Goal: Task Accomplishment & Management: Manage account settings

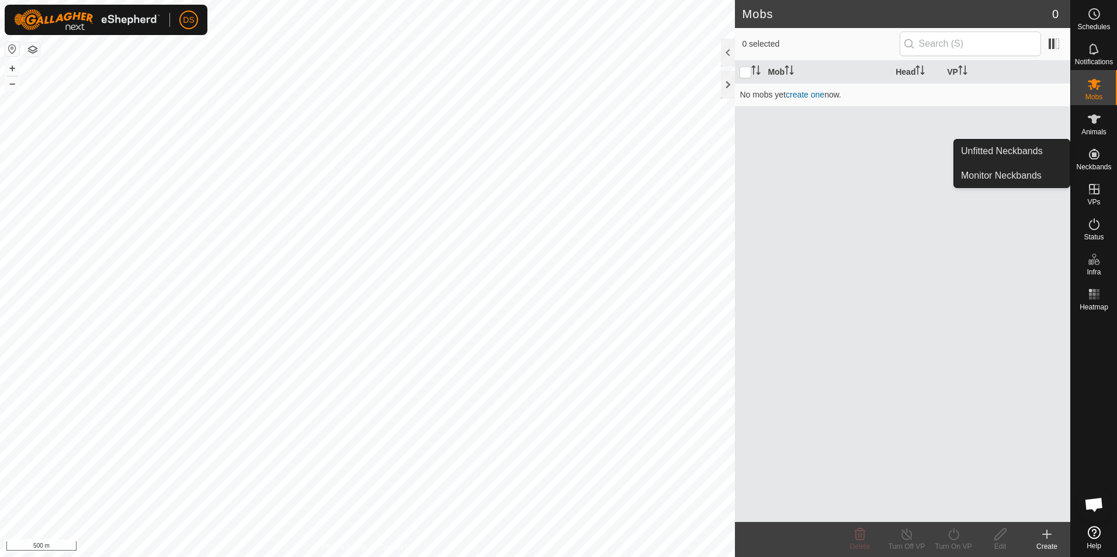
drag, startPoint x: 1101, startPoint y: 141, endPoint x: 1100, endPoint y: 153, distance: 11.7
click at [1100, 153] on icon at bounding box center [1094, 154] width 14 height 14
click at [1090, 537] on icon at bounding box center [1094, 532] width 13 height 13
drag, startPoint x: 1071, startPoint y: 151, endPoint x: 1092, endPoint y: 154, distance: 21.3
click at [1092, 154] on icon at bounding box center [1094, 154] width 11 height 11
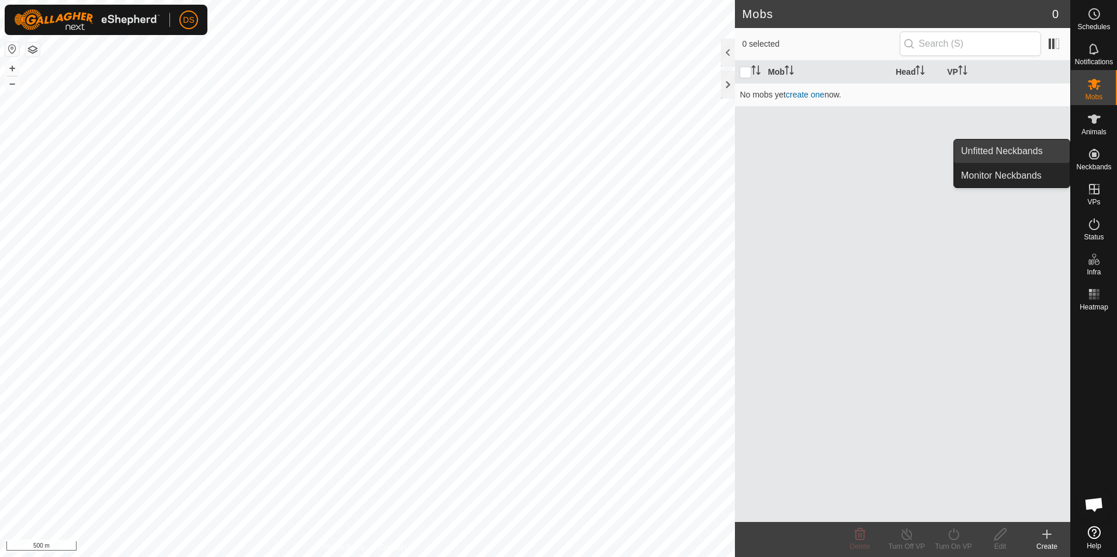
click at [1029, 152] on link "Unfitted Neckbands" at bounding box center [1012, 151] width 116 height 23
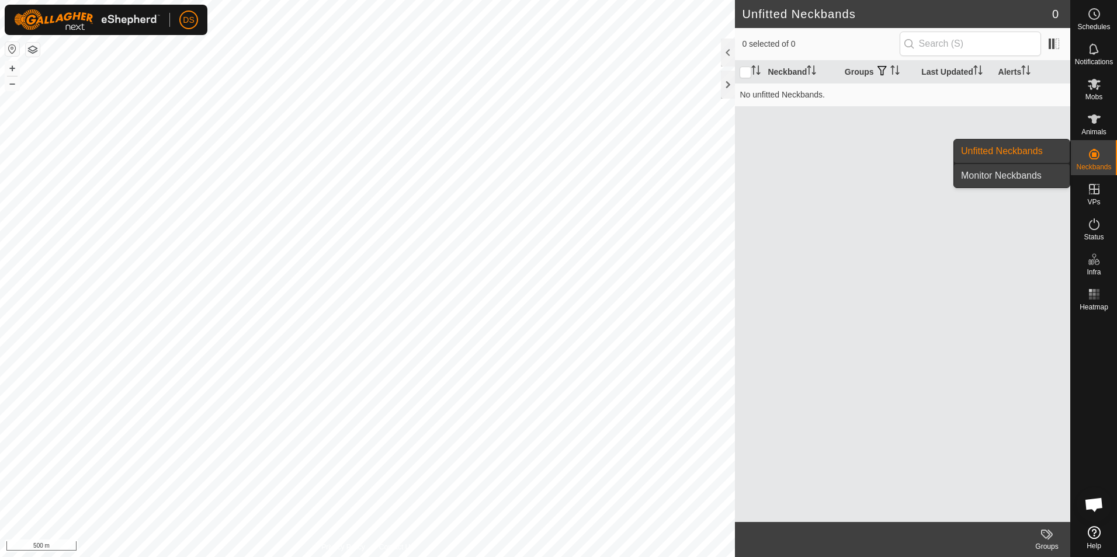
click at [1026, 172] on link "Monitor Neckbands" at bounding box center [1012, 175] width 116 height 23
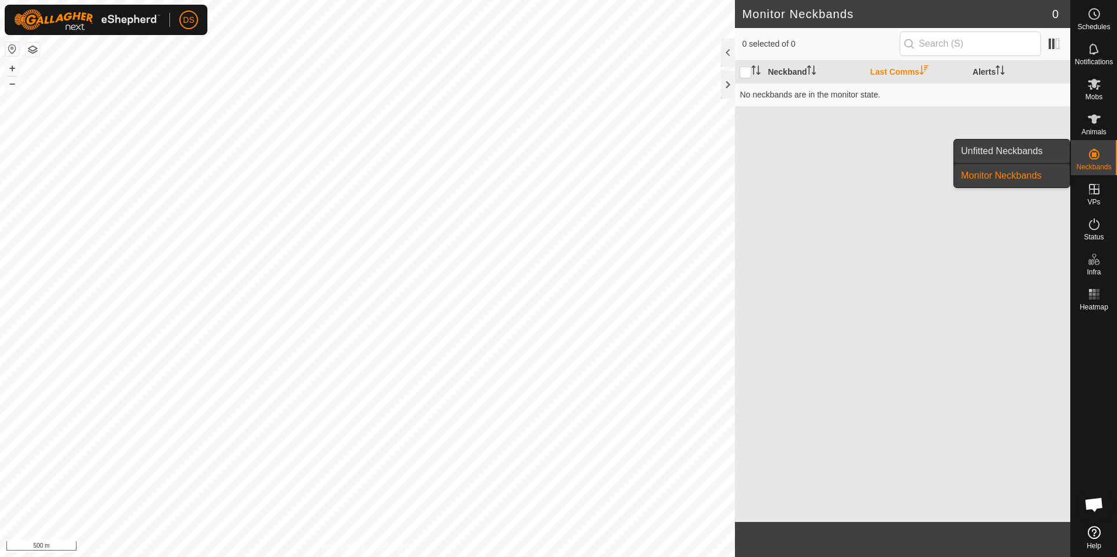
click at [1024, 151] on link "Unfitted Neckbands" at bounding box center [1012, 151] width 116 height 23
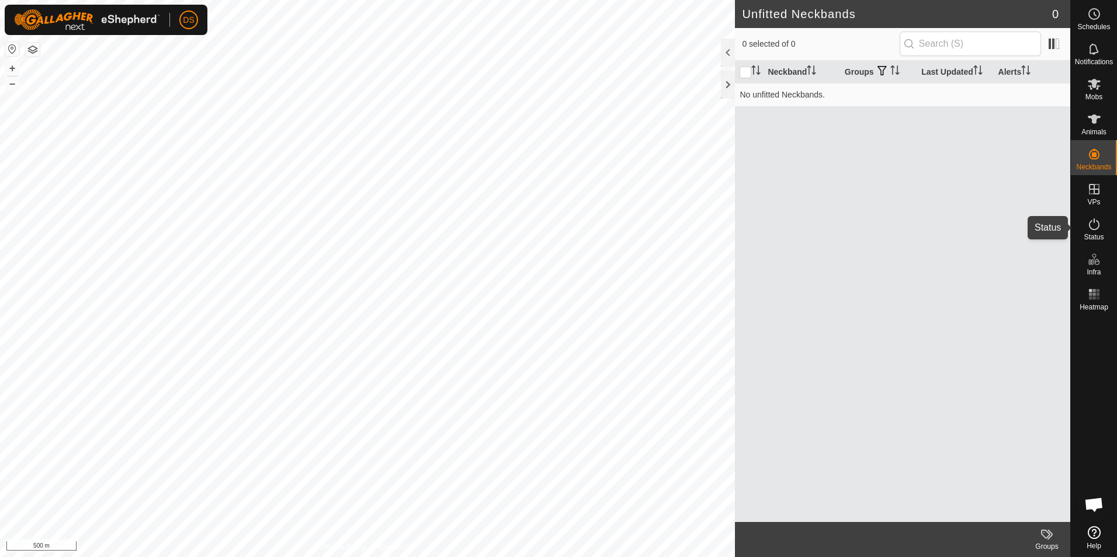
click at [1095, 230] on icon at bounding box center [1094, 224] width 11 height 12
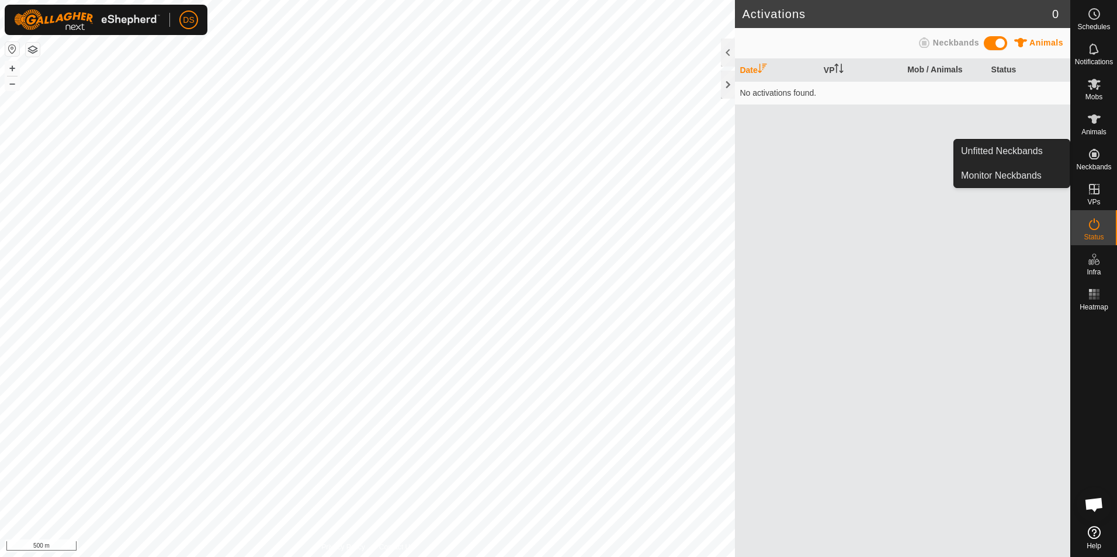
click at [1098, 152] on icon at bounding box center [1094, 154] width 11 height 11
click at [1023, 148] on link "Unfitted Neckbands" at bounding box center [1012, 151] width 116 height 23
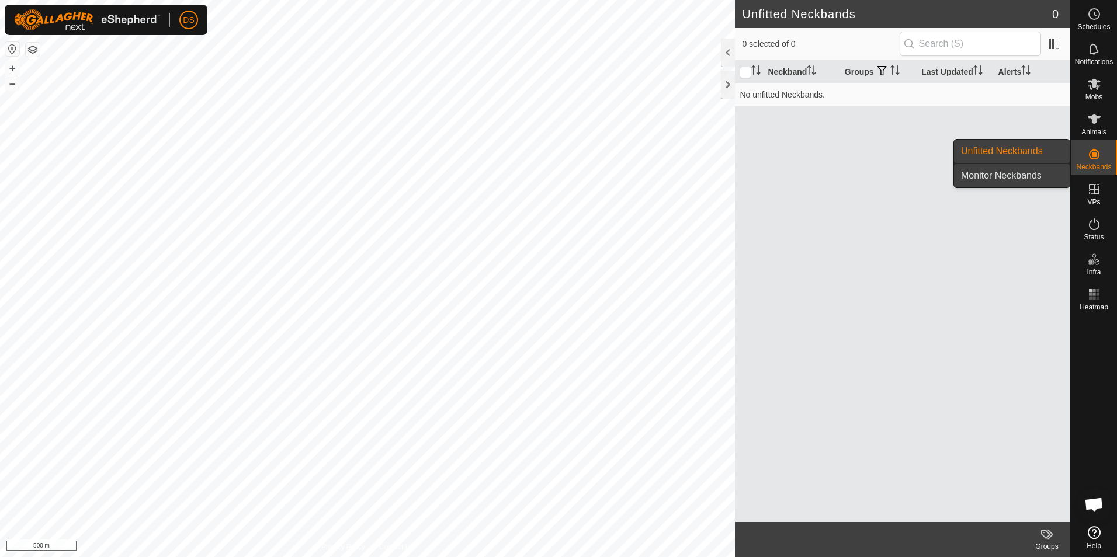
click at [1020, 171] on link "Monitor Neckbands" at bounding box center [1012, 175] width 116 height 23
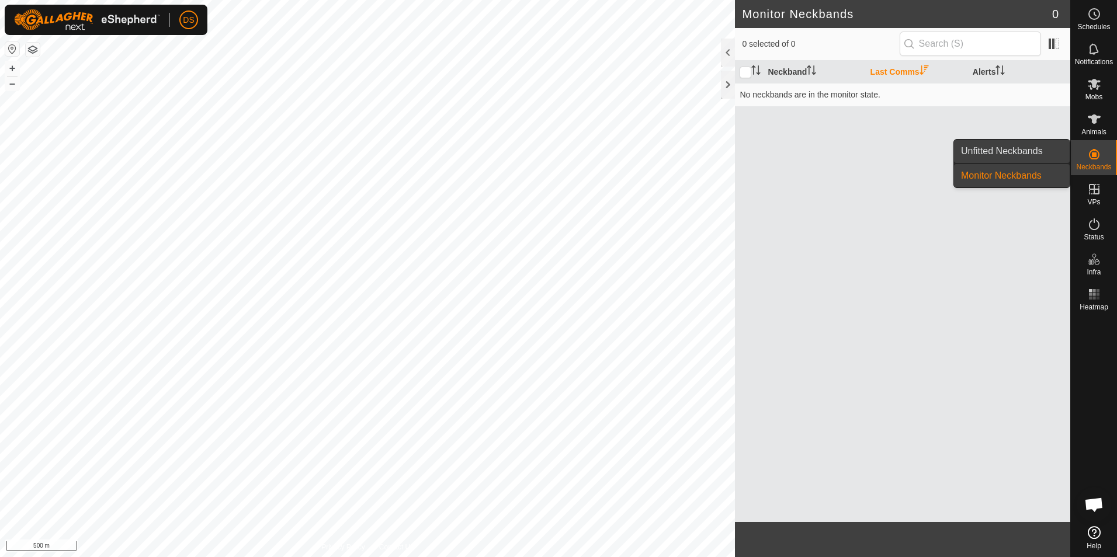
click at [1017, 152] on link "Unfitted Neckbands" at bounding box center [1012, 151] width 116 height 23
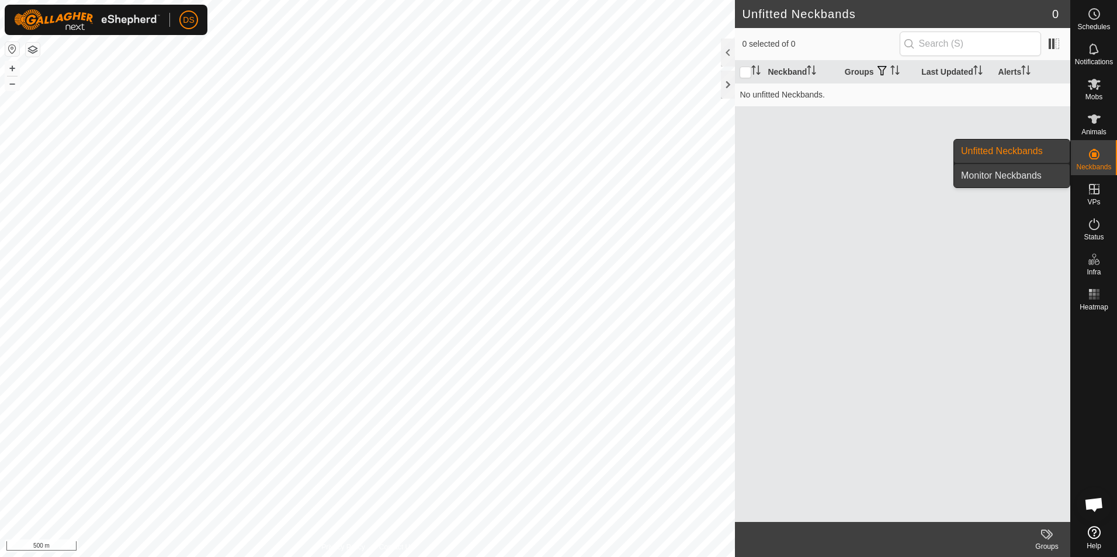
click at [1017, 168] on link "Monitor Neckbands" at bounding box center [1012, 175] width 116 height 23
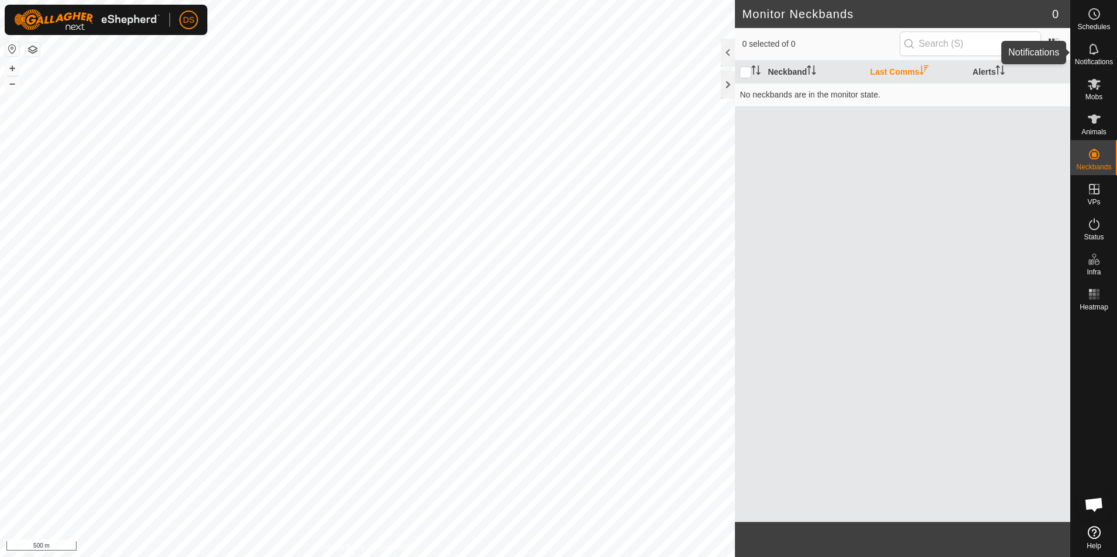
click at [1095, 48] on icon at bounding box center [1094, 49] width 14 height 14
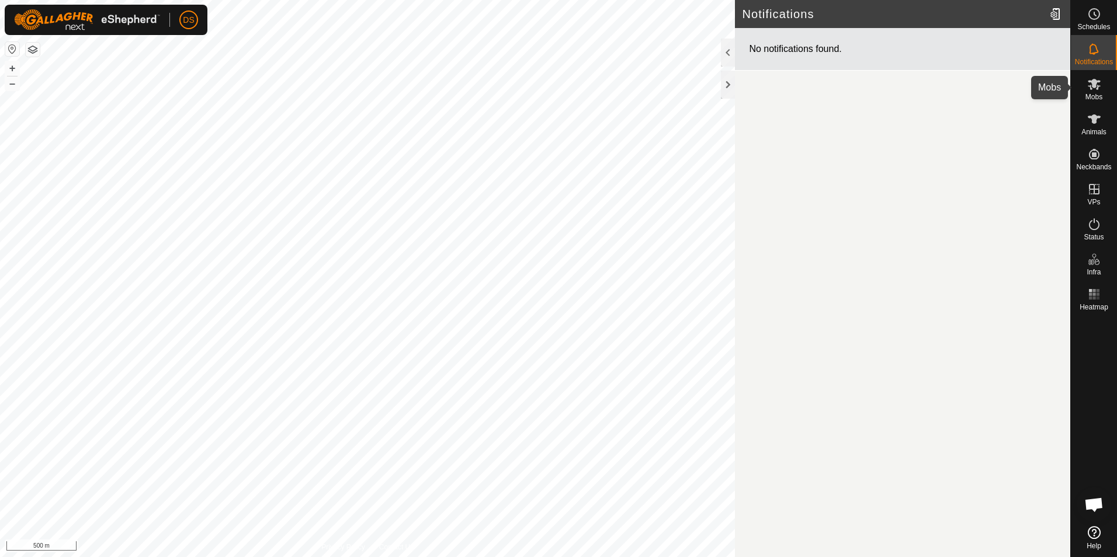
click at [1090, 92] on es-mob-svg-icon at bounding box center [1093, 84] width 21 height 19
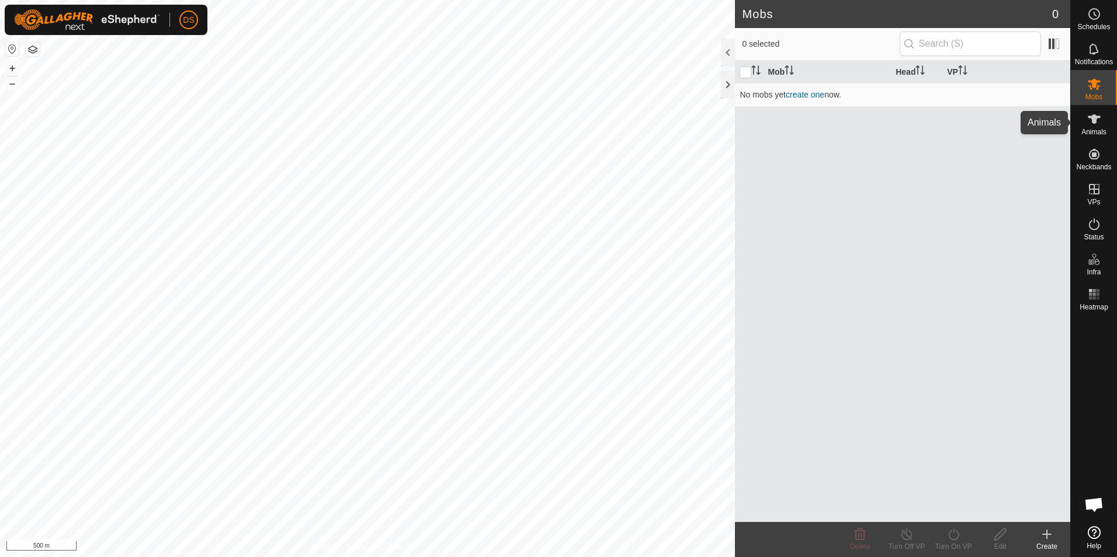
click at [1096, 120] on icon at bounding box center [1094, 119] width 14 height 14
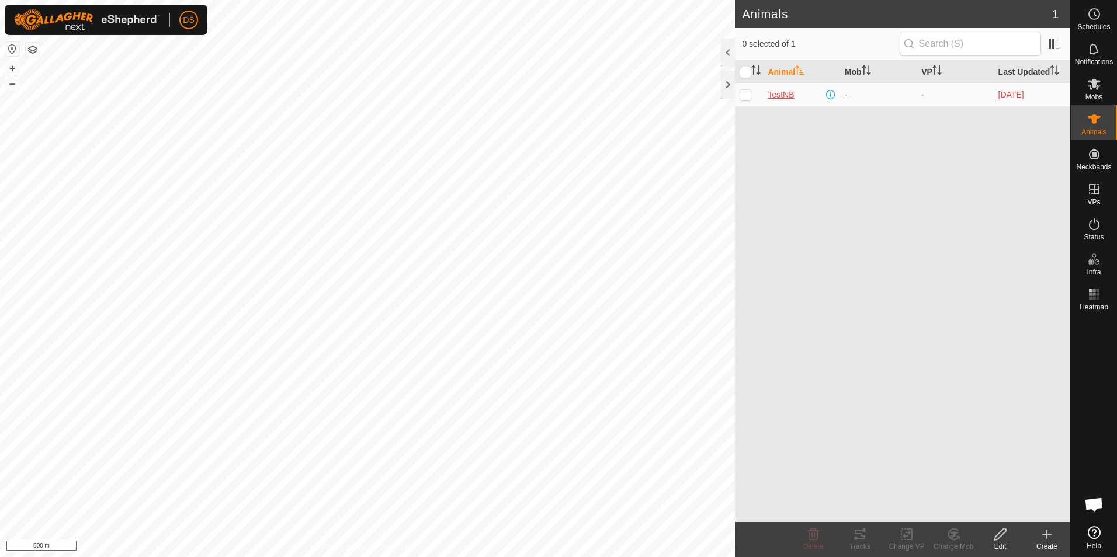
click at [777, 93] on span "TestNB" at bounding box center [780, 95] width 26 height 12
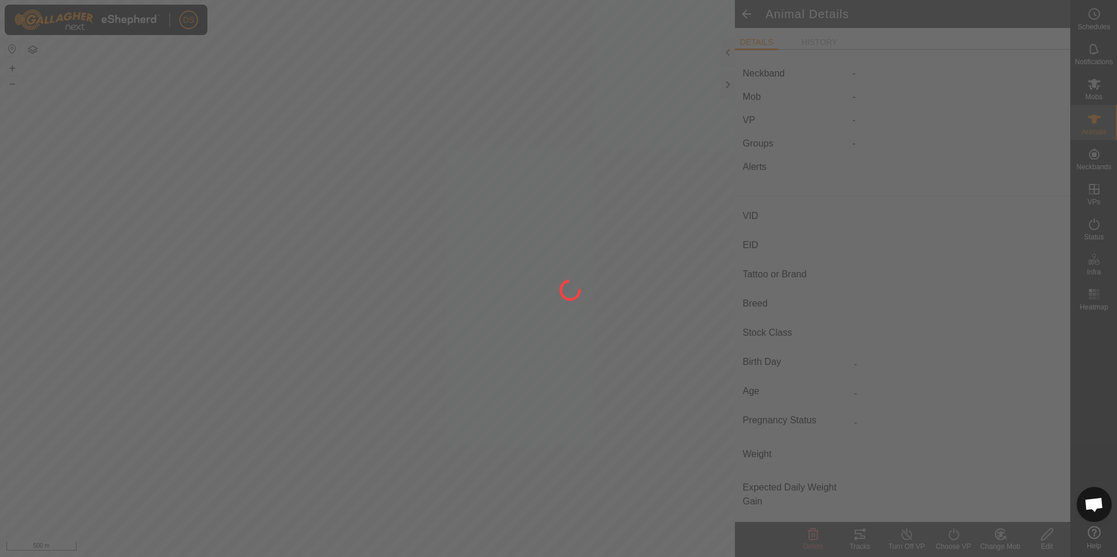
type input "TestNB"
type input "-"
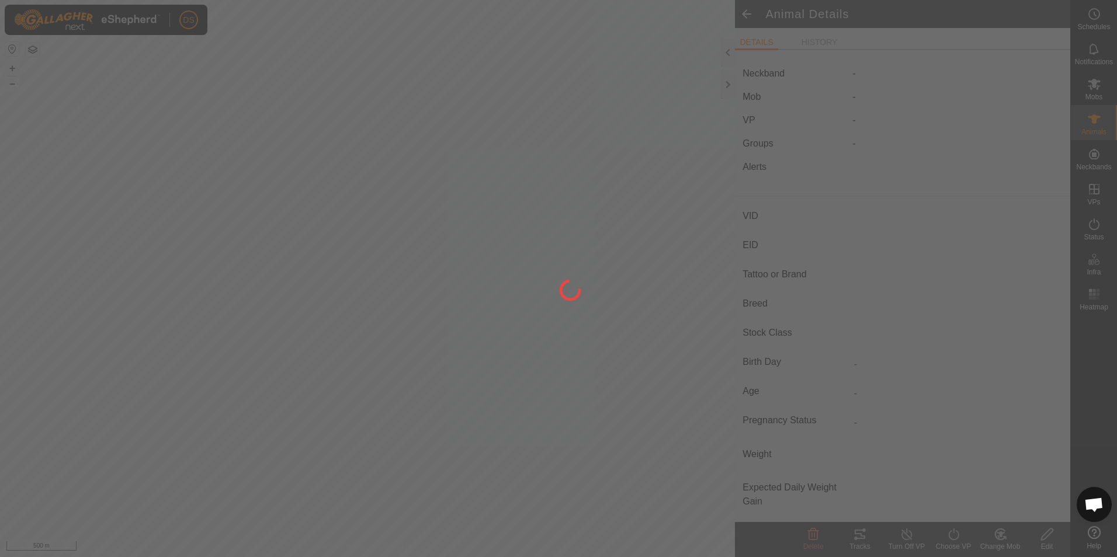
type input "0 kg"
type input "-"
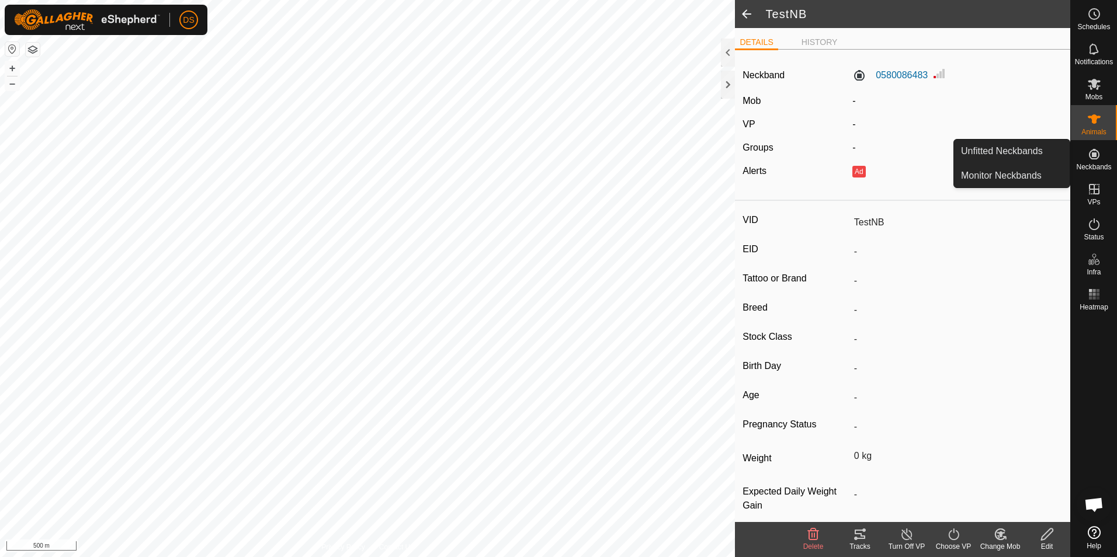
drag, startPoint x: 1099, startPoint y: 175, endPoint x: 1102, endPoint y: 153, distance: 21.8
click at [1102, 153] on es-neckbands-svg-icon at bounding box center [1093, 154] width 21 height 19
click at [1013, 152] on link "Unfitted Neckbands" at bounding box center [1012, 151] width 116 height 23
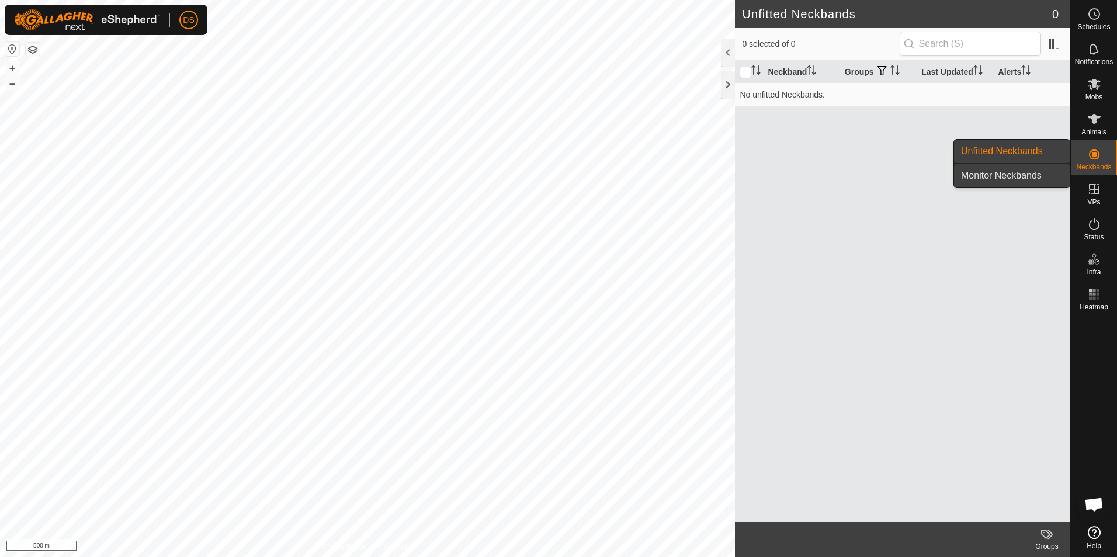
click at [1013, 173] on link "Monitor Neckbands" at bounding box center [1012, 175] width 116 height 23
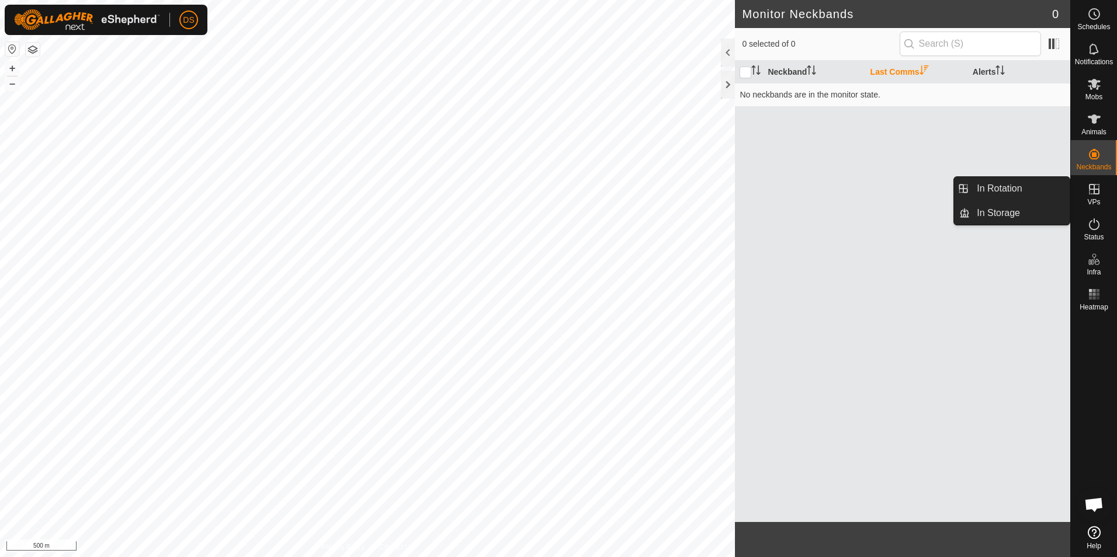
drag, startPoint x: 1102, startPoint y: 177, endPoint x: 1099, endPoint y: 191, distance: 14.2
click at [1099, 191] on icon at bounding box center [1094, 189] width 14 height 14
click at [1012, 192] on link "In Rotation" at bounding box center [1020, 188] width 100 height 23
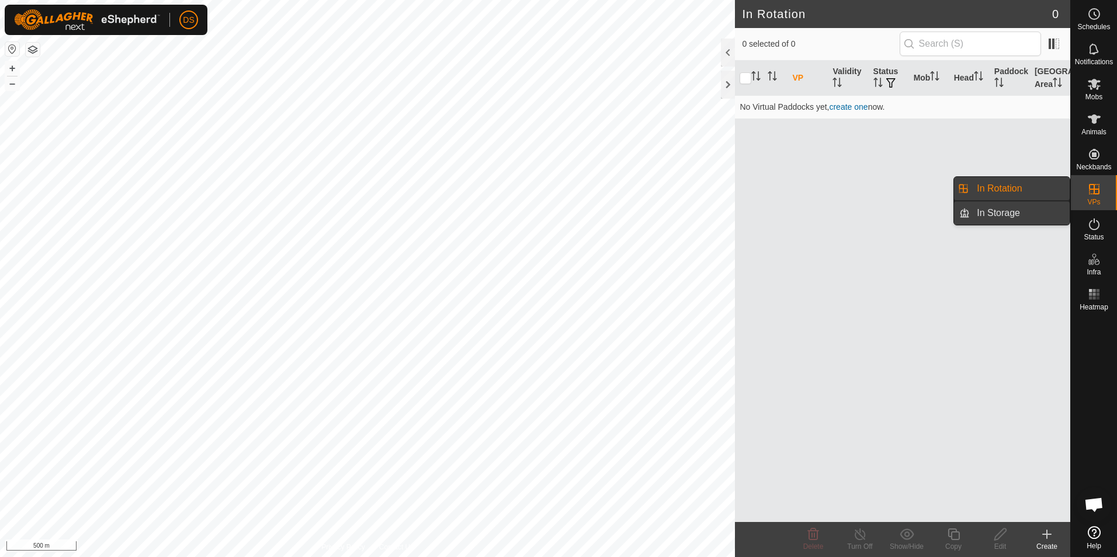
click at [1011, 206] on link "In Storage" at bounding box center [1020, 213] width 100 height 23
click at [1026, 187] on link "In Rotation" at bounding box center [1020, 188] width 100 height 23
click at [1020, 209] on link "In Storage" at bounding box center [1020, 213] width 100 height 23
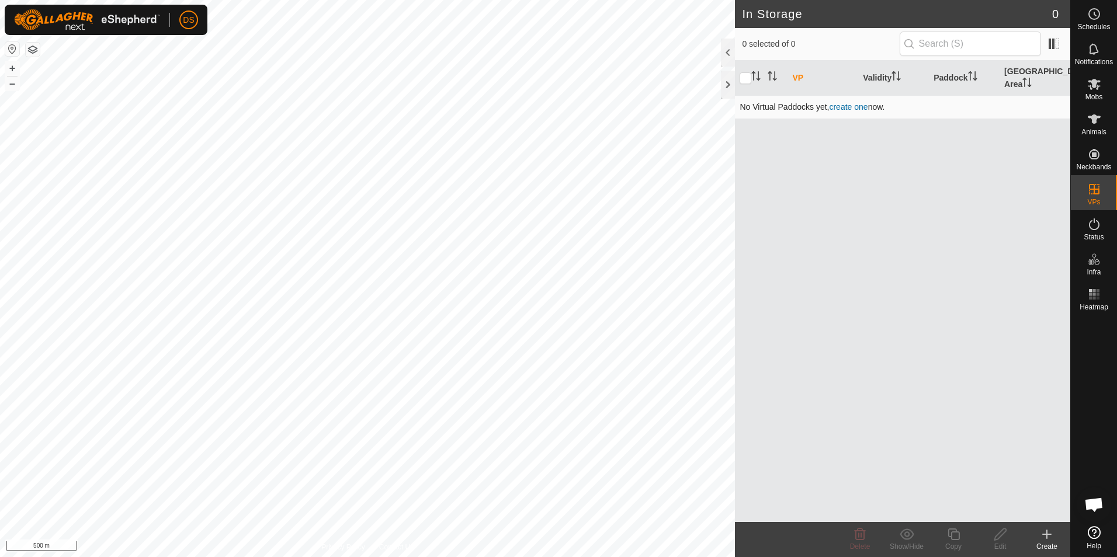
click at [846, 102] on link "create one" at bounding box center [848, 106] width 39 height 9
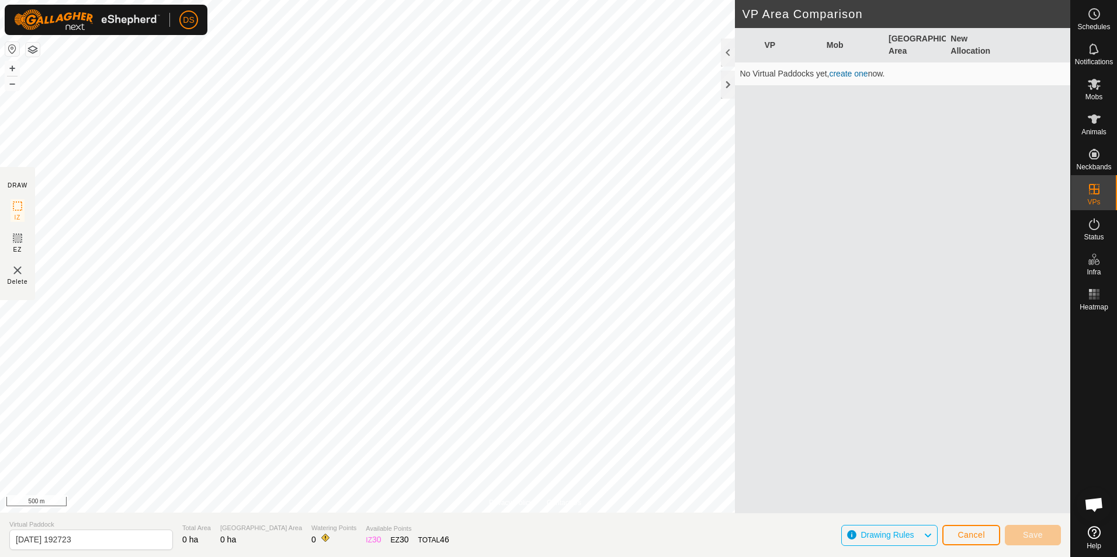
click at [33, 50] on button "button" at bounding box center [33, 50] width 14 height 14
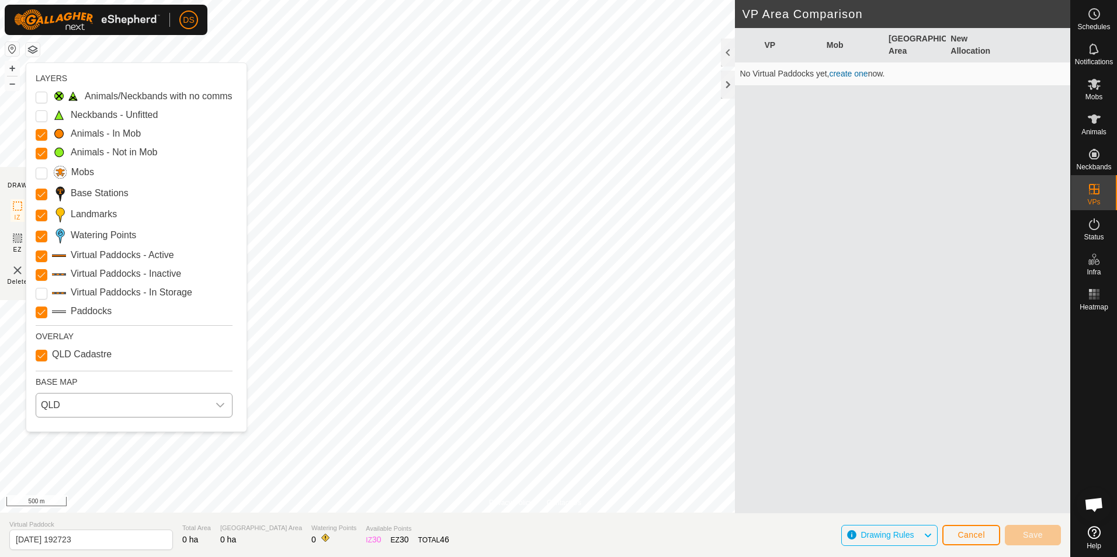
click at [68, 409] on span "QLD" at bounding box center [122, 405] width 172 height 23
click at [71, 405] on span "QLD" at bounding box center [122, 405] width 172 height 23
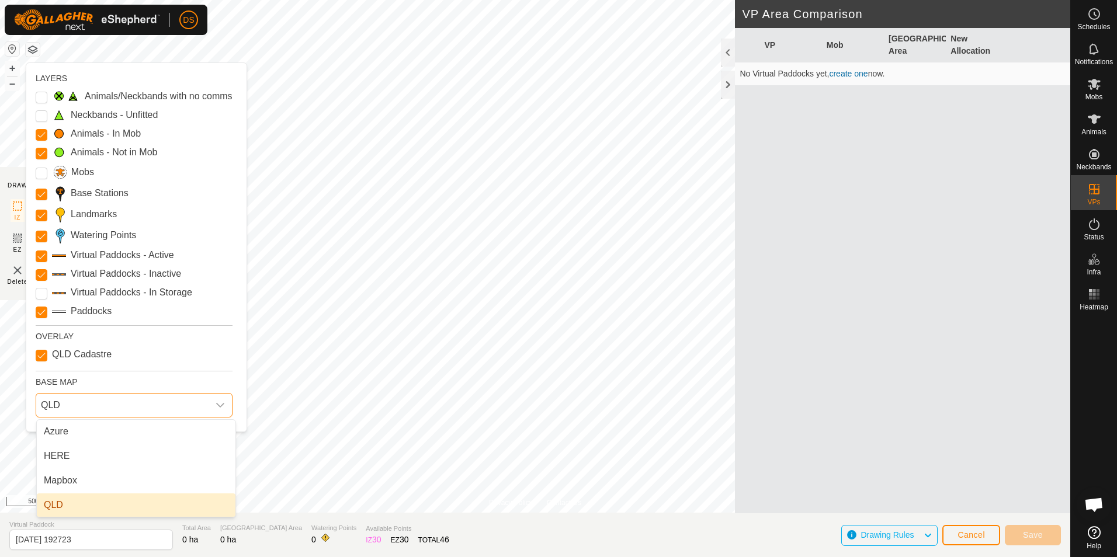
click at [71, 405] on span "QLD" at bounding box center [122, 405] width 172 height 23
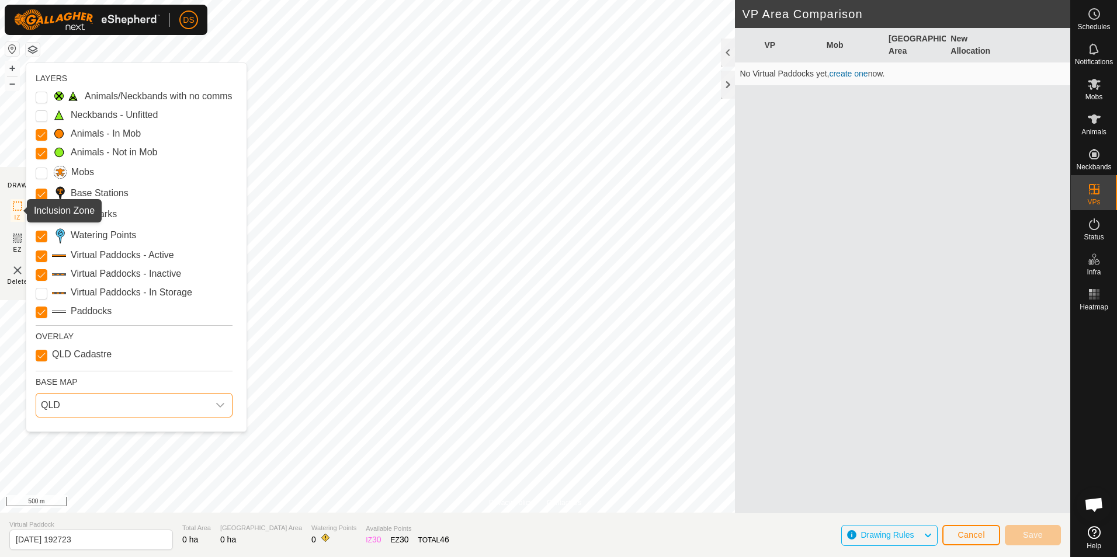
click at [15, 207] on icon at bounding box center [18, 206] width 14 height 14
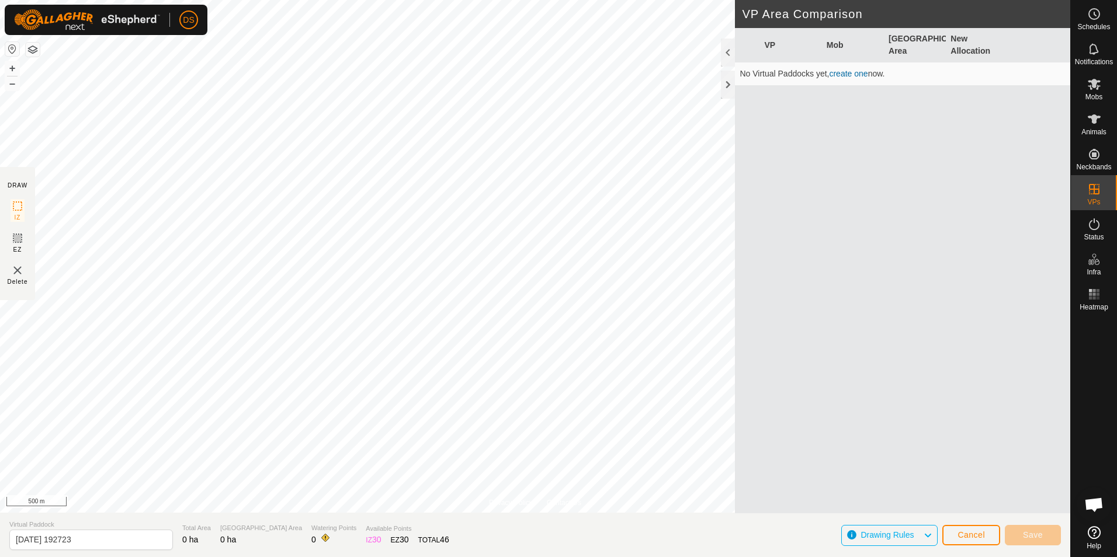
click at [33, 47] on button "button" at bounding box center [33, 50] width 14 height 14
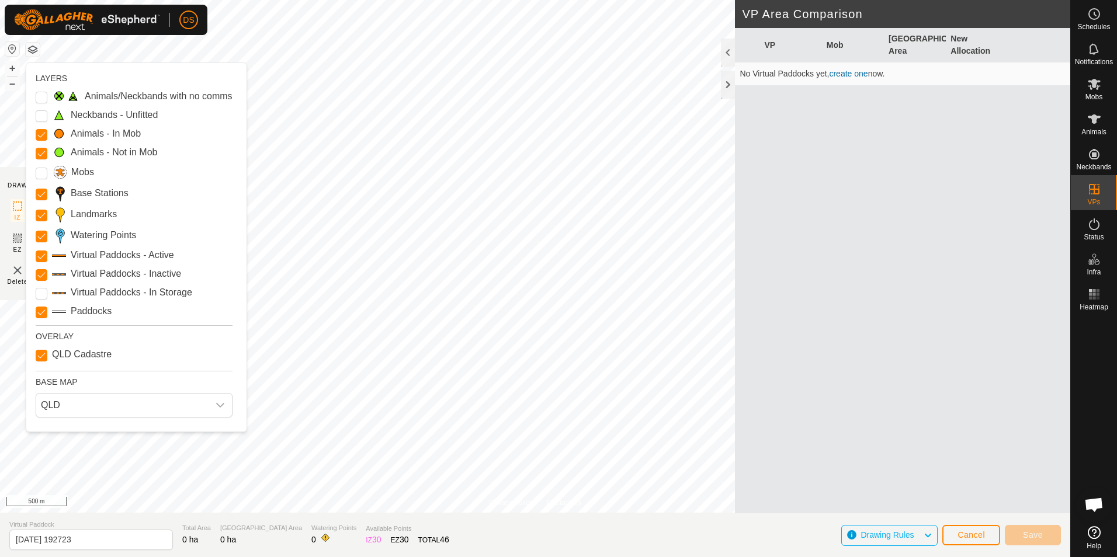
click at [12, 47] on button "button" at bounding box center [12, 49] width 14 height 14
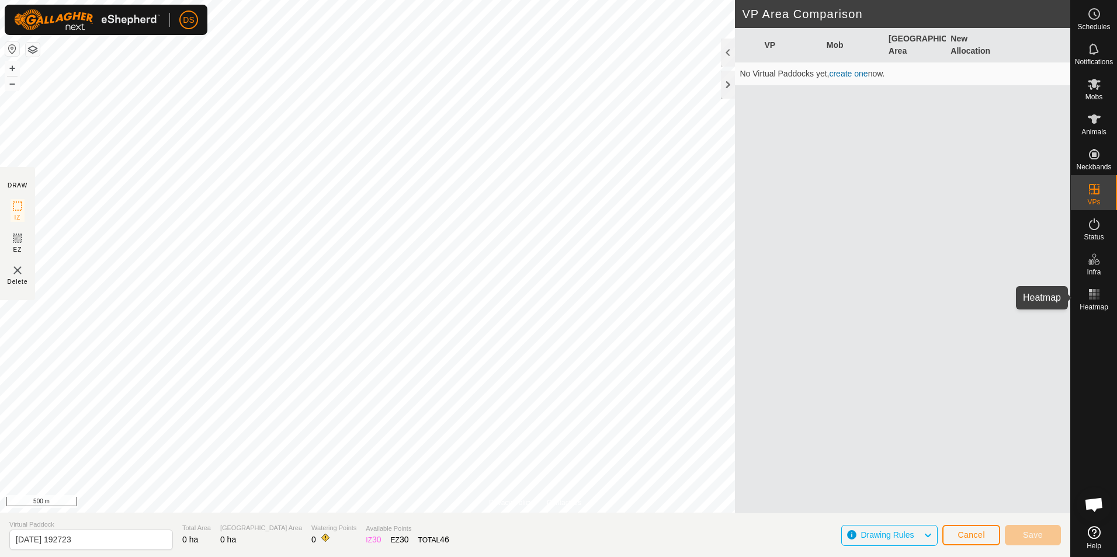
click at [1090, 289] on rect at bounding box center [1090, 290] width 3 height 3
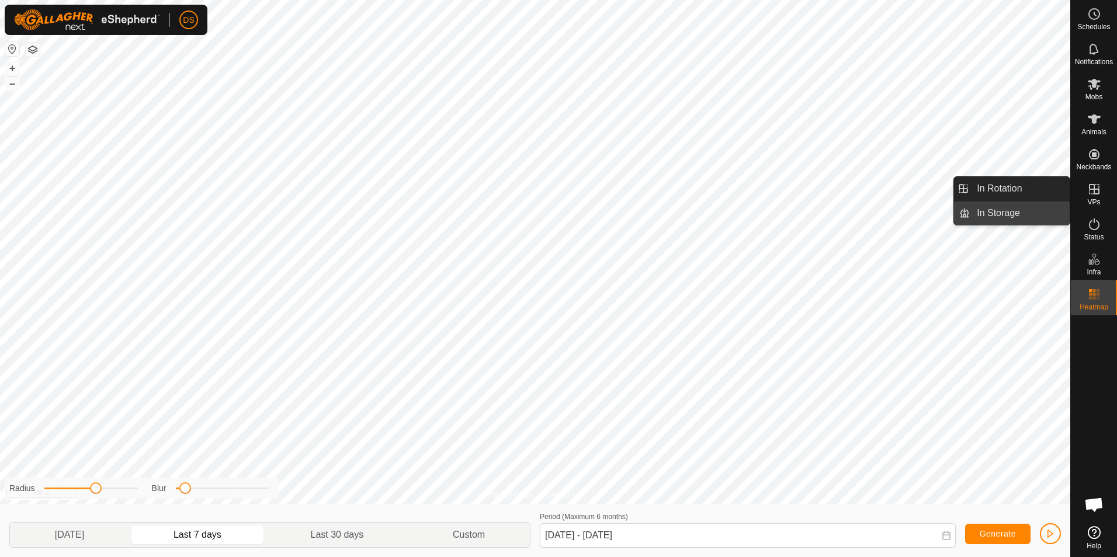
click at [1026, 206] on link "In Storage" at bounding box center [1020, 213] width 100 height 23
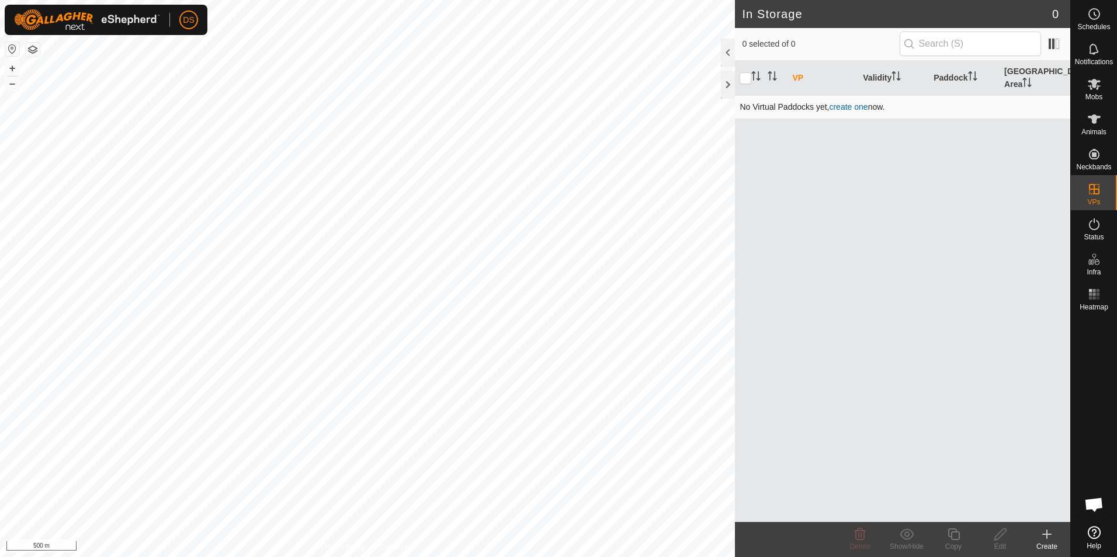
click at [842, 102] on link "create one" at bounding box center [848, 106] width 39 height 9
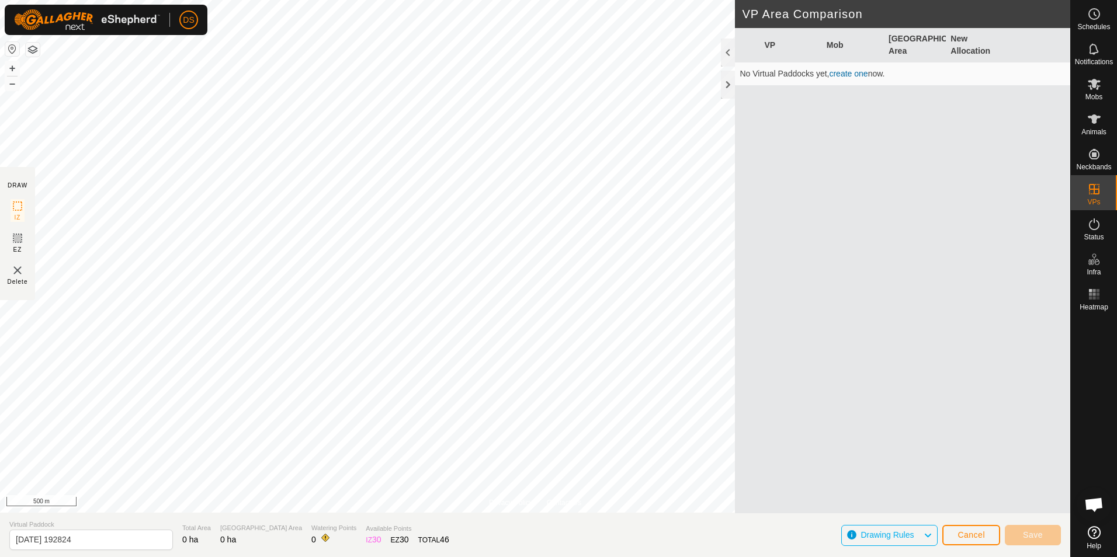
click at [30, 51] on button "button" at bounding box center [33, 50] width 14 height 14
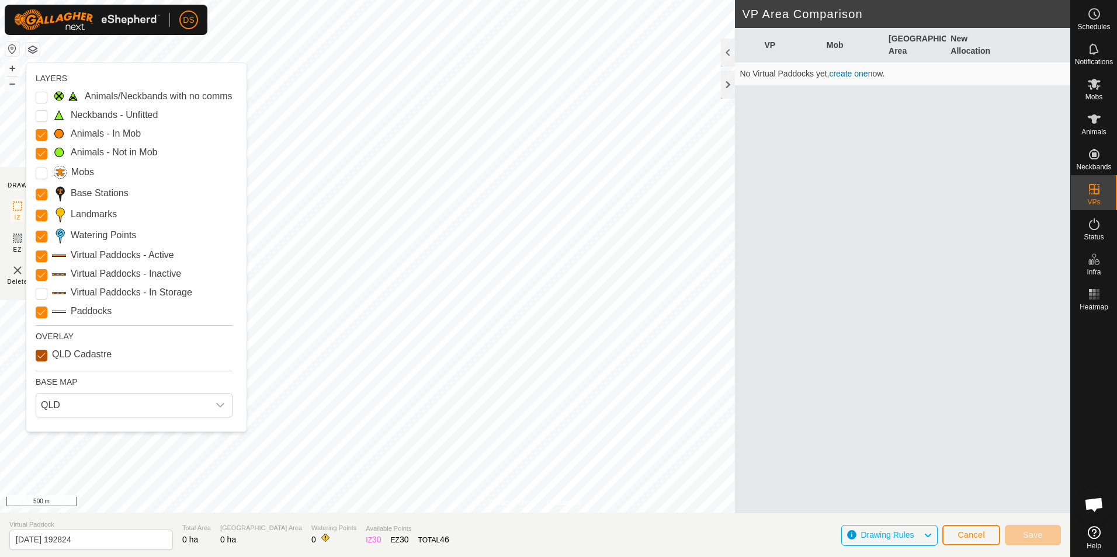
click at [41, 357] on Cadastre "QLD Cadastre" at bounding box center [42, 356] width 12 height 12
checkbox Cadastre "false"
click at [55, 401] on span "QLD" at bounding box center [122, 405] width 172 height 23
click at [63, 432] on li "Azure" at bounding box center [136, 431] width 199 height 23
click at [59, 401] on span "Azure" at bounding box center [122, 405] width 172 height 23
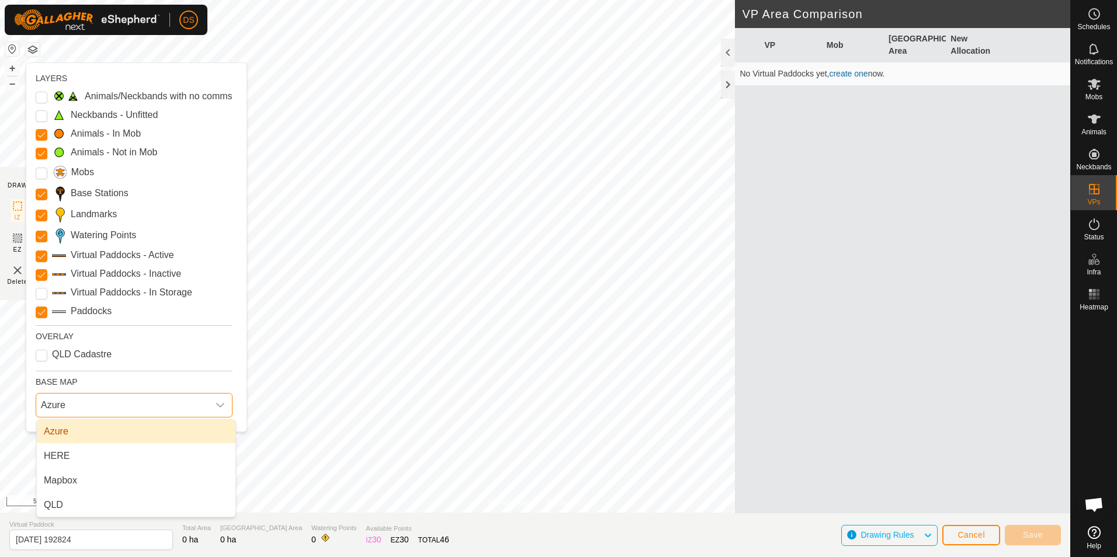
click at [58, 407] on span "Azure" at bounding box center [122, 405] width 172 height 23
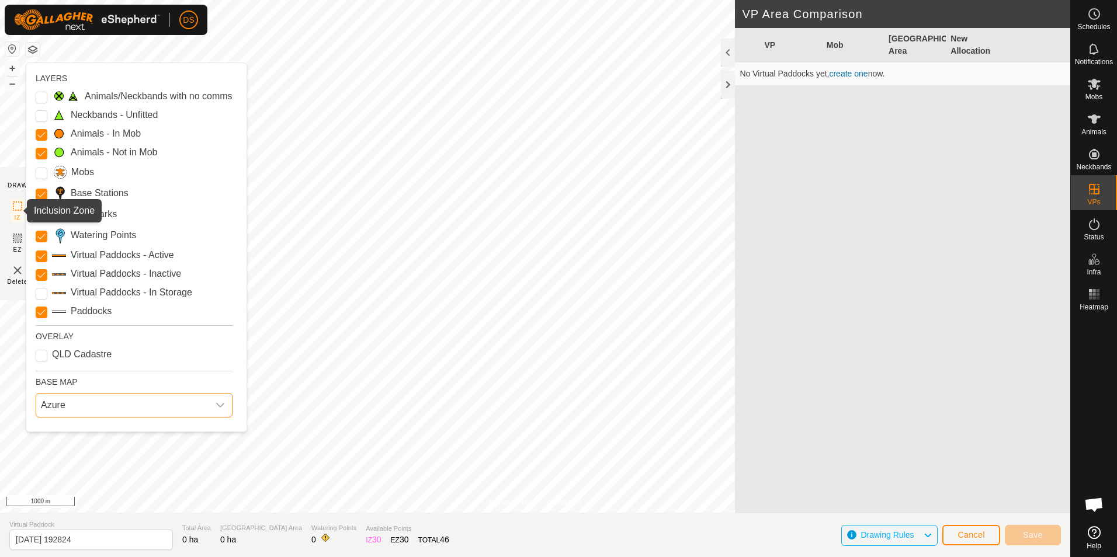
click at [14, 206] on icon at bounding box center [18, 206] width 14 height 14
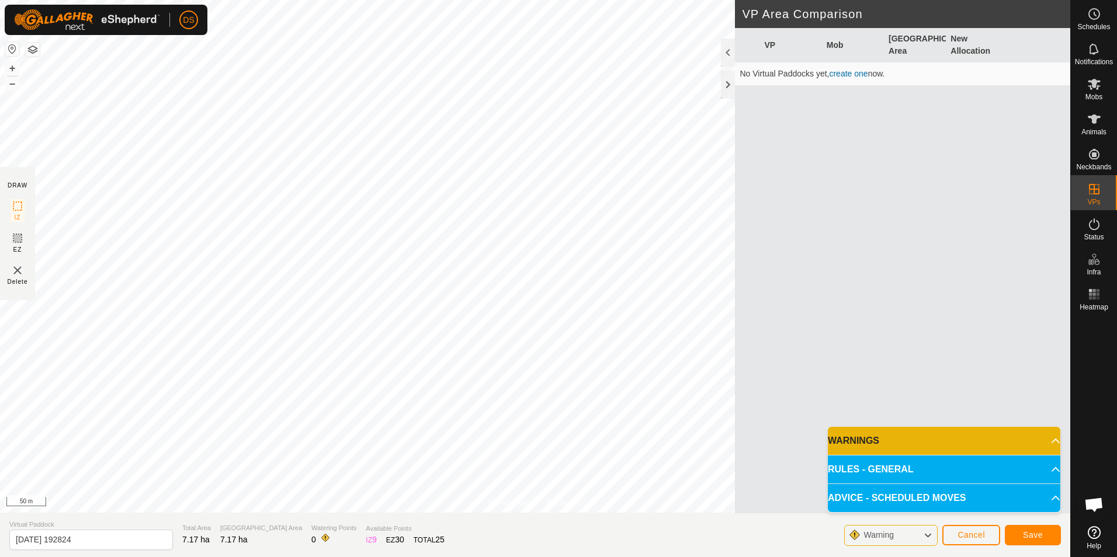
click at [857, 466] on p-accordion-header "RULES - GENERAL" at bounding box center [944, 470] width 232 height 28
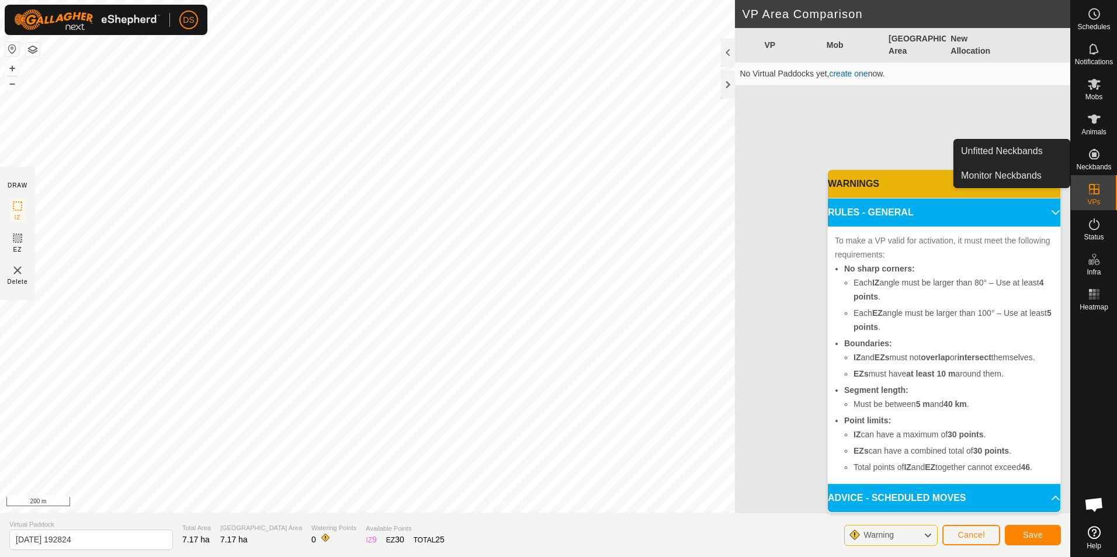
click at [1097, 160] on icon at bounding box center [1094, 154] width 14 height 14
drag, startPoint x: 1061, startPoint y: 154, endPoint x: 1034, endPoint y: 151, distance: 27.1
click at [1034, 151] on link "Unfitted Neckbands" at bounding box center [1012, 151] width 116 height 23
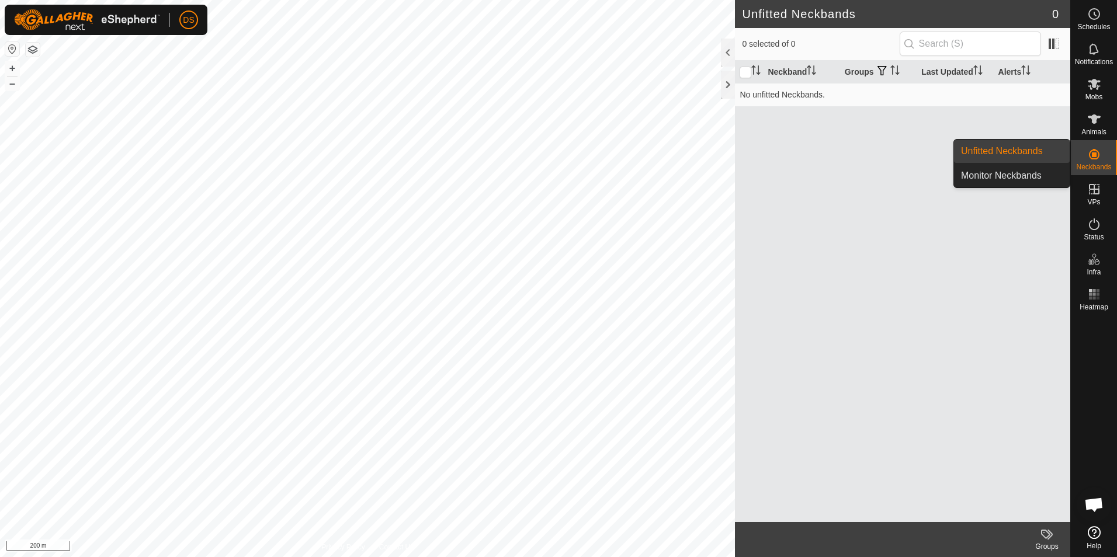
click at [1048, 176] on link "Monitor Neckbands" at bounding box center [1012, 175] width 116 height 23
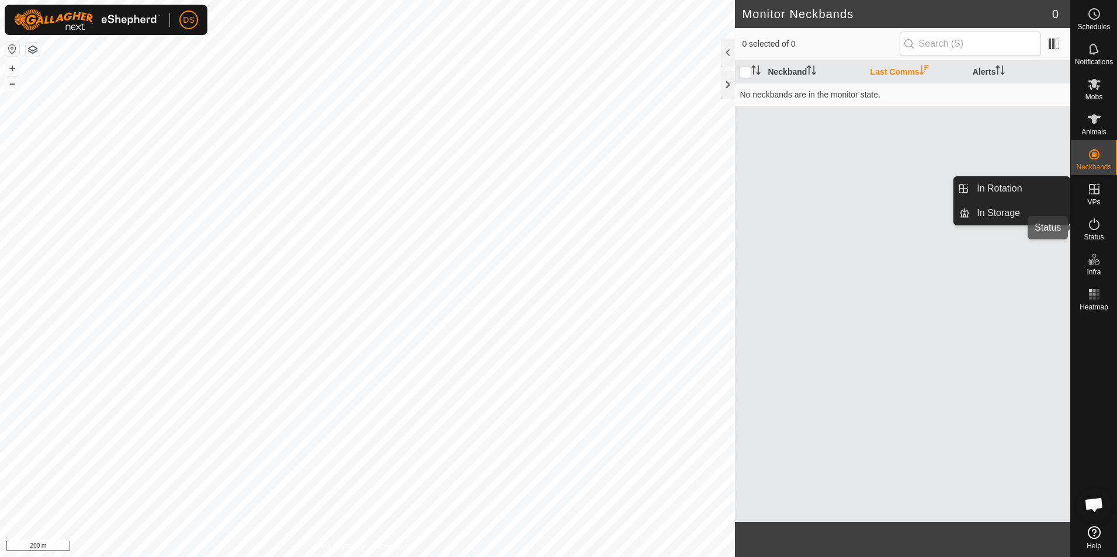
click at [1093, 218] on icon at bounding box center [1094, 224] width 14 height 14
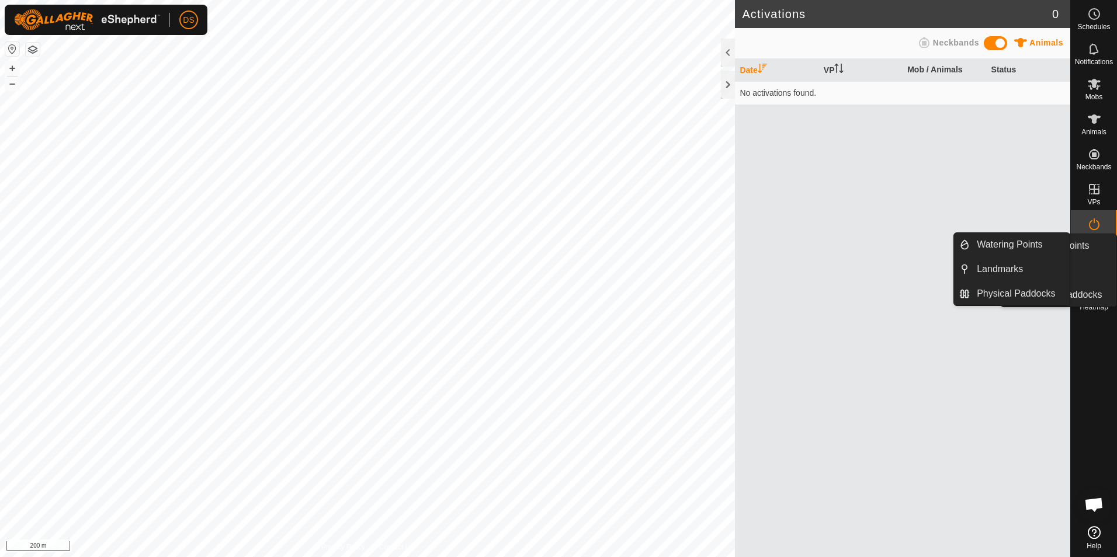
click at [1093, 267] on es-infrastructure-svg-icon at bounding box center [1093, 259] width 21 height 19
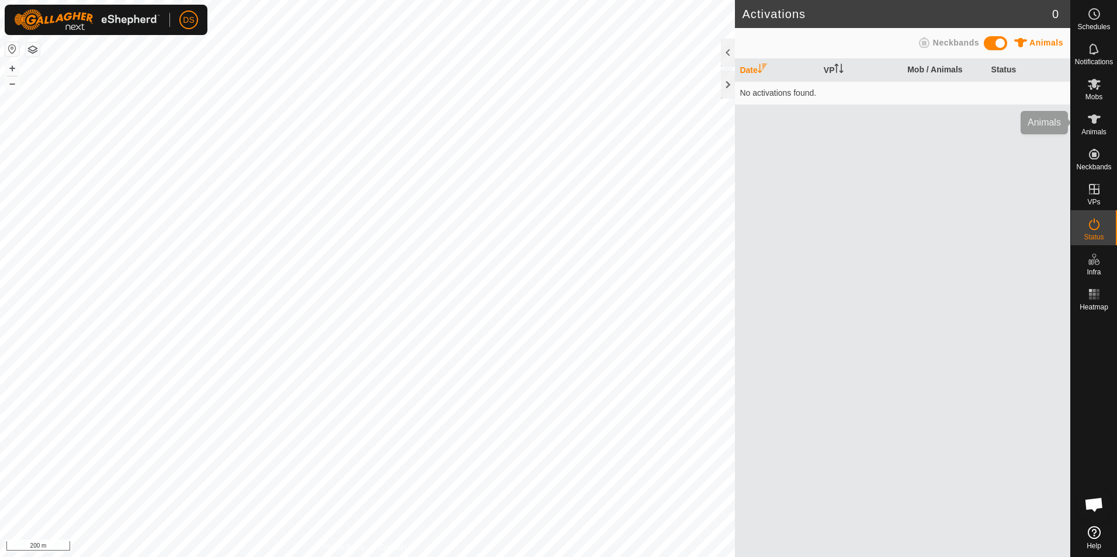
click at [1095, 118] on icon at bounding box center [1094, 118] width 13 height 9
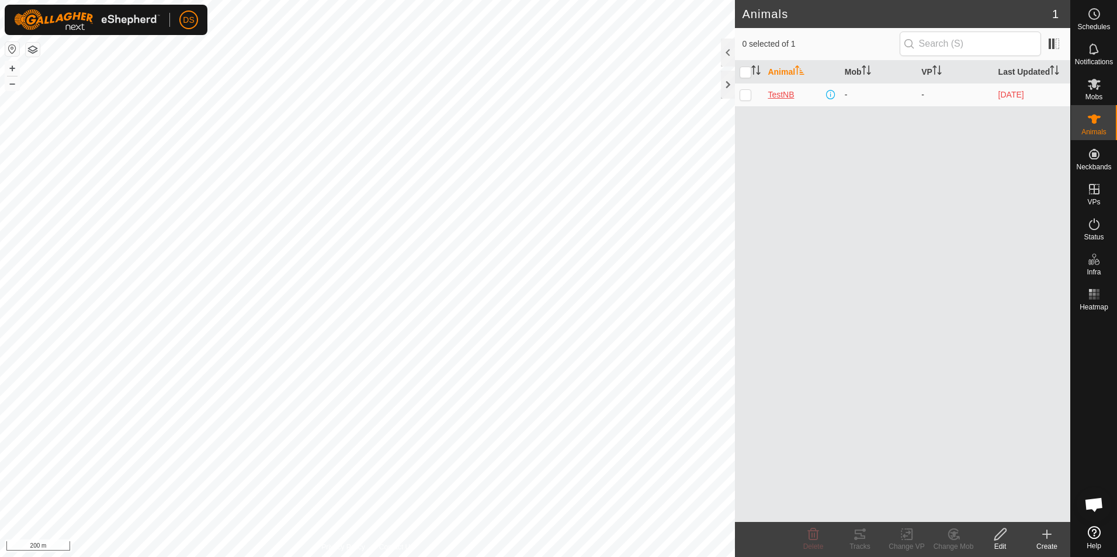
click at [779, 96] on span "TestNB" at bounding box center [780, 95] width 26 height 12
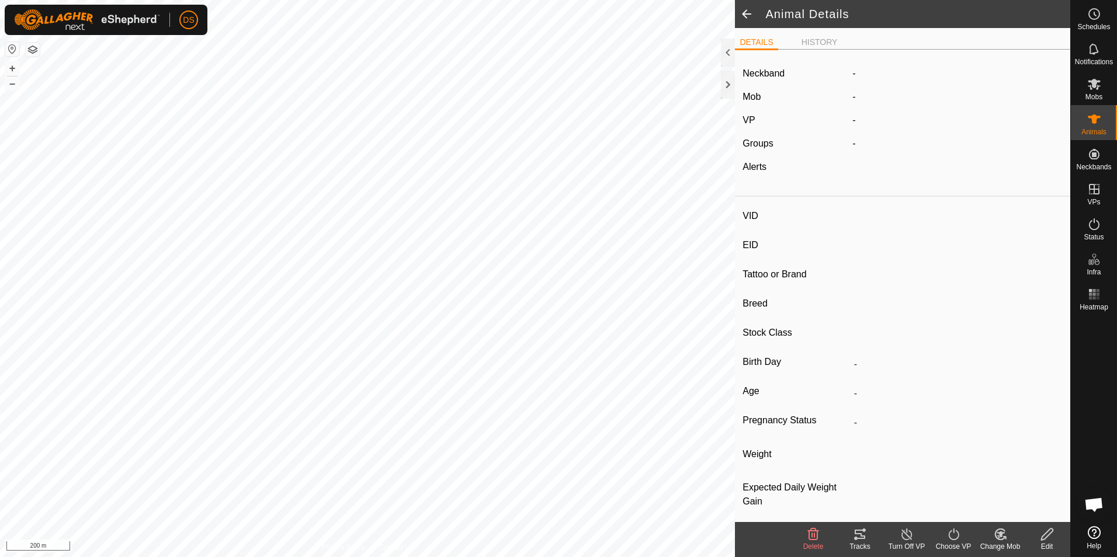
type input "TestNB"
type input "-"
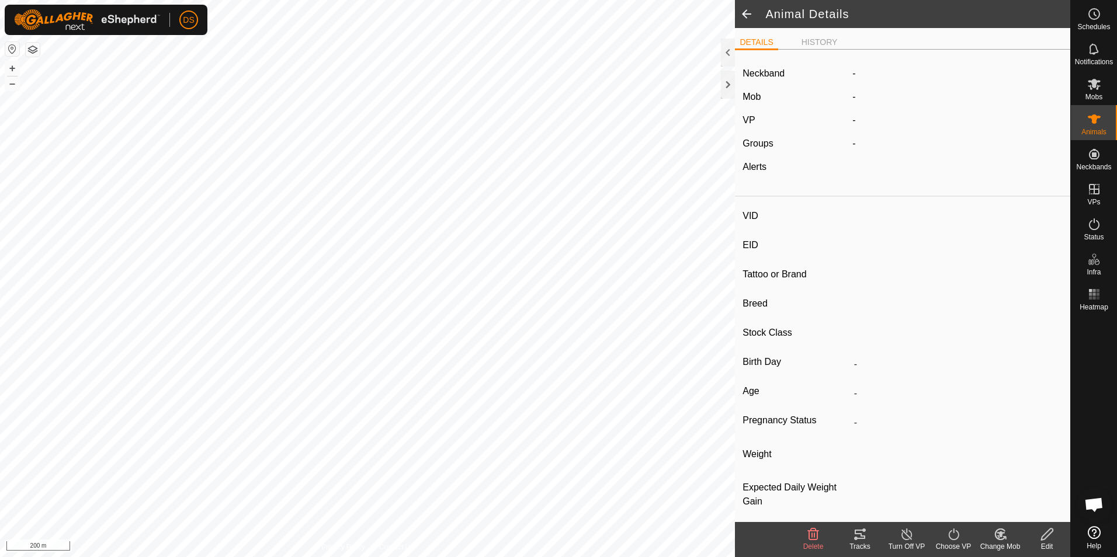
type input "0 kg"
type input "-"
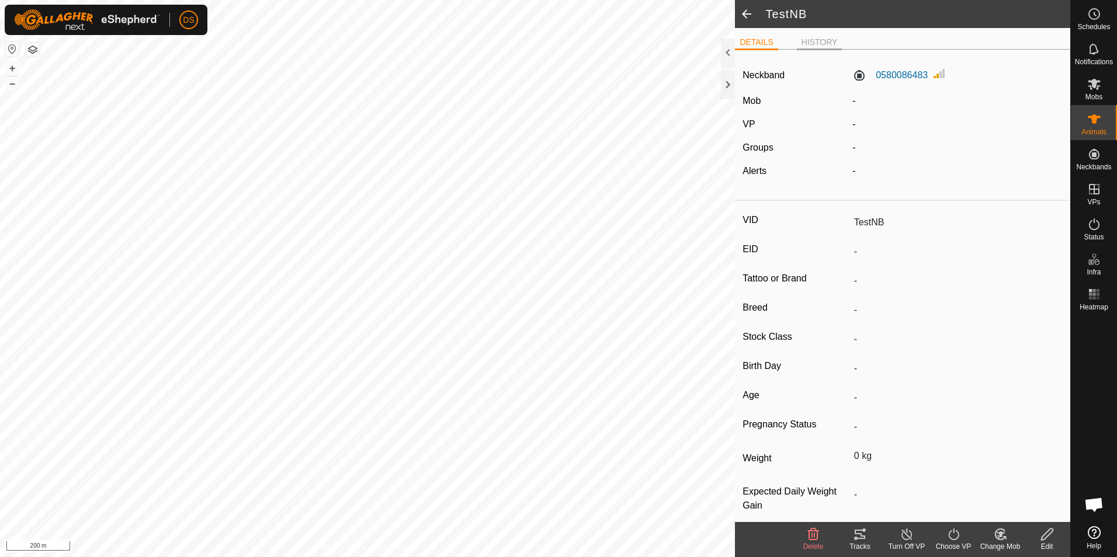
click at [819, 37] on li "HISTORY" at bounding box center [820, 43] width 46 height 14
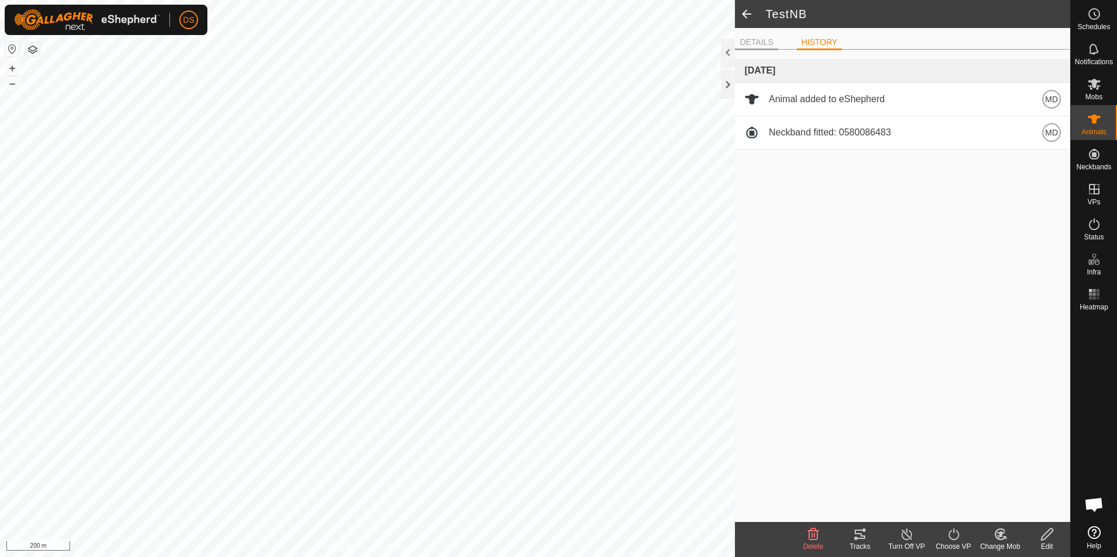
click at [753, 41] on li "DETAILS" at bounding box center [756, 43] width 43 height 14
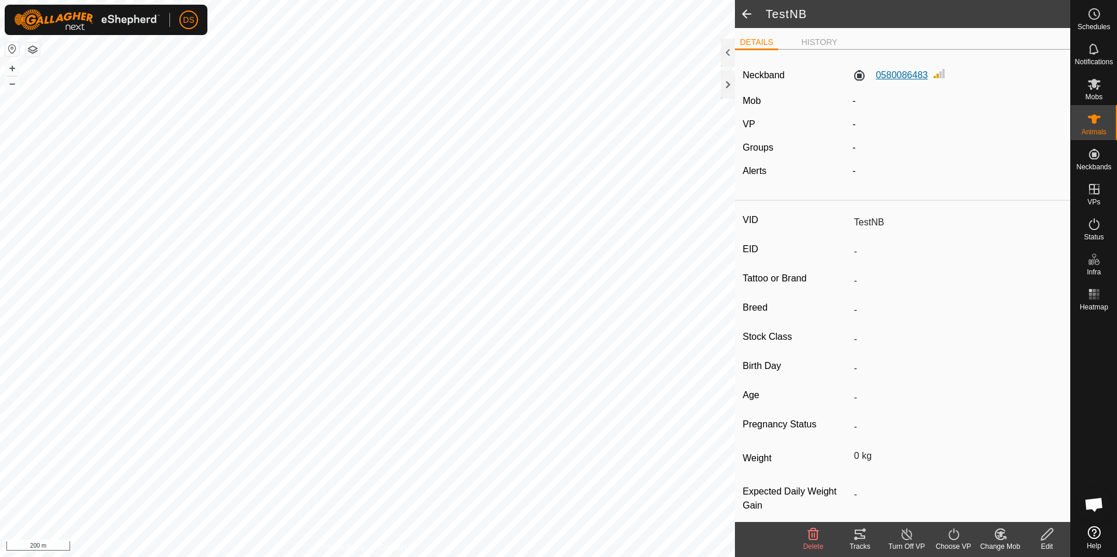
click at [894, 77] on label "0580086483" at bounding box center [889, 75] width 75 height 14
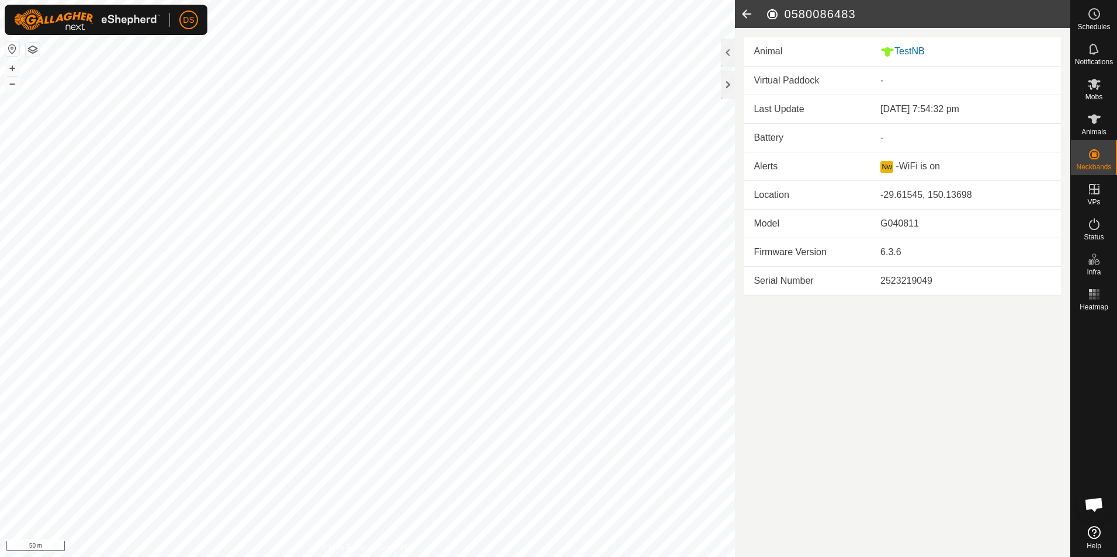
click at [750, 6] on icon at bounding box center [746, 14] width 23 height 28
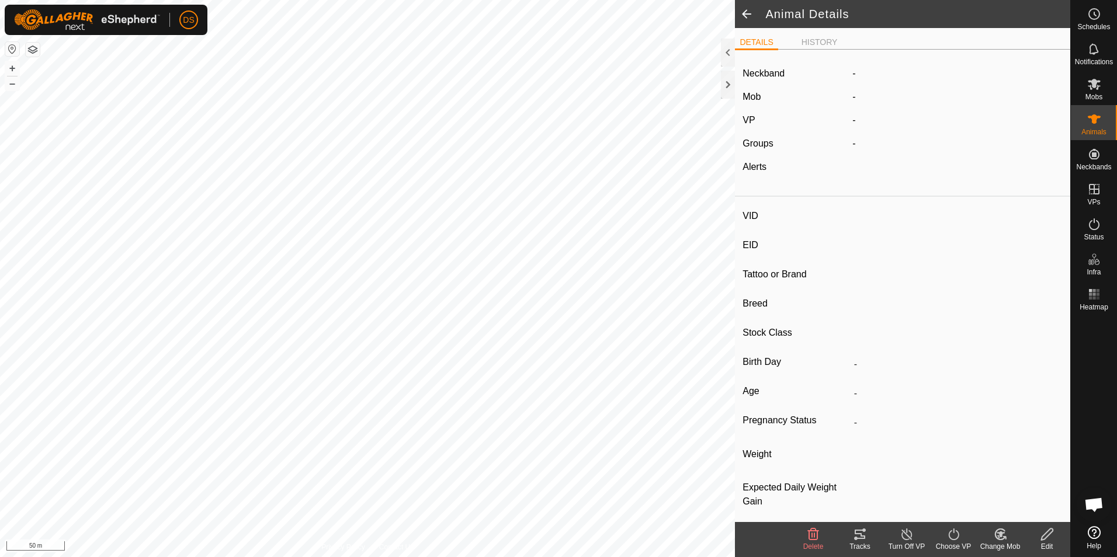
type input "TestNB"
type input "-"
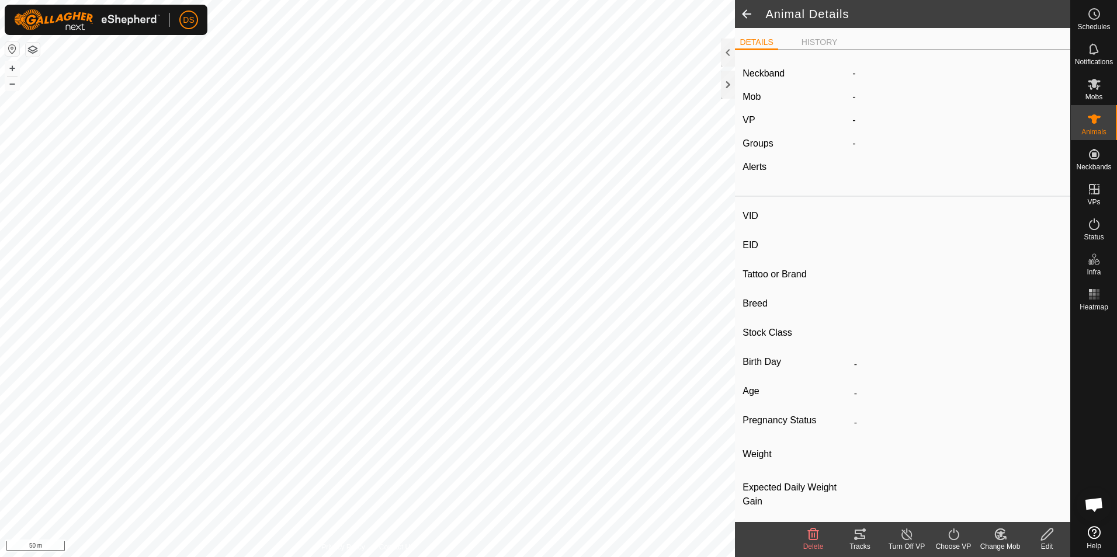
type input "0 kg"
type input "-"
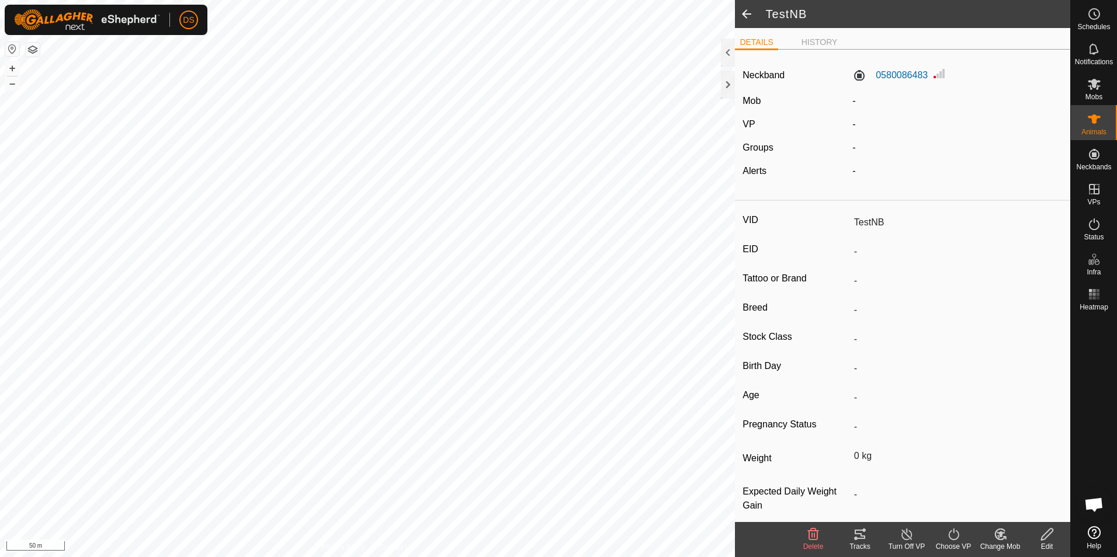
click at [748, 13] on span at bounding box center [746, 14] width 23 height 28
